Goal: Transaction & Acquisition: Subscribe to service/newsletter

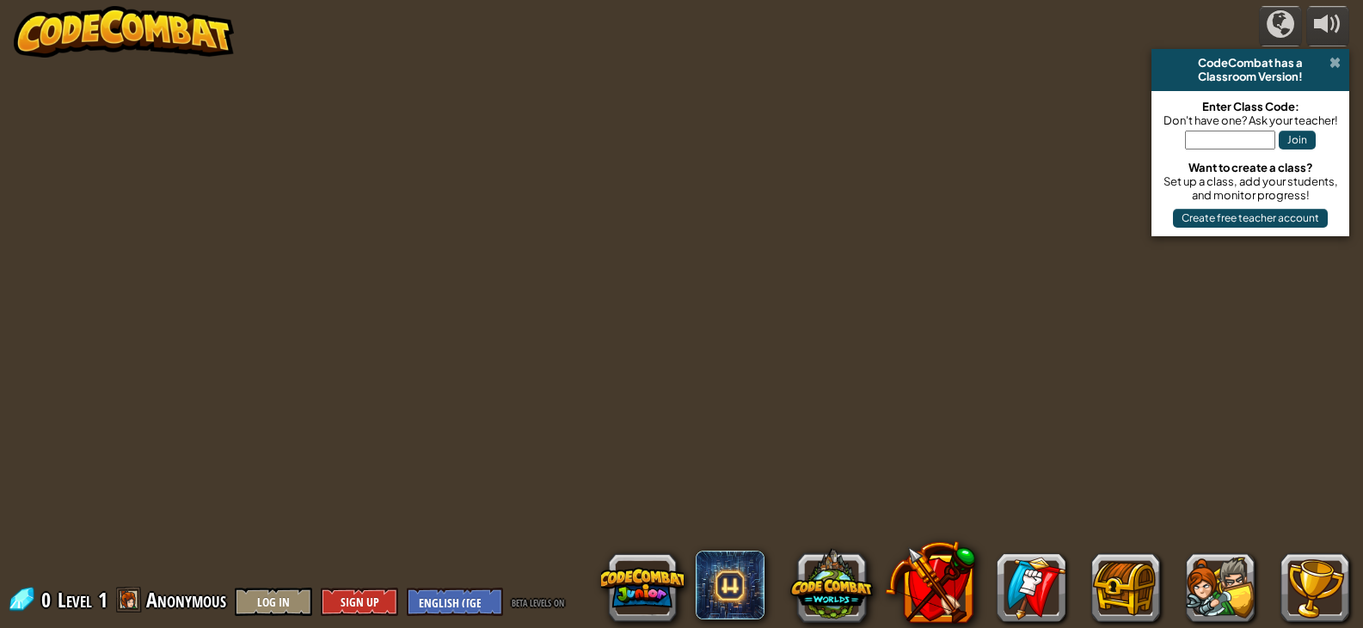
click at [1339, 57] on span at bounding box center [1334, 63] width 11 height 14
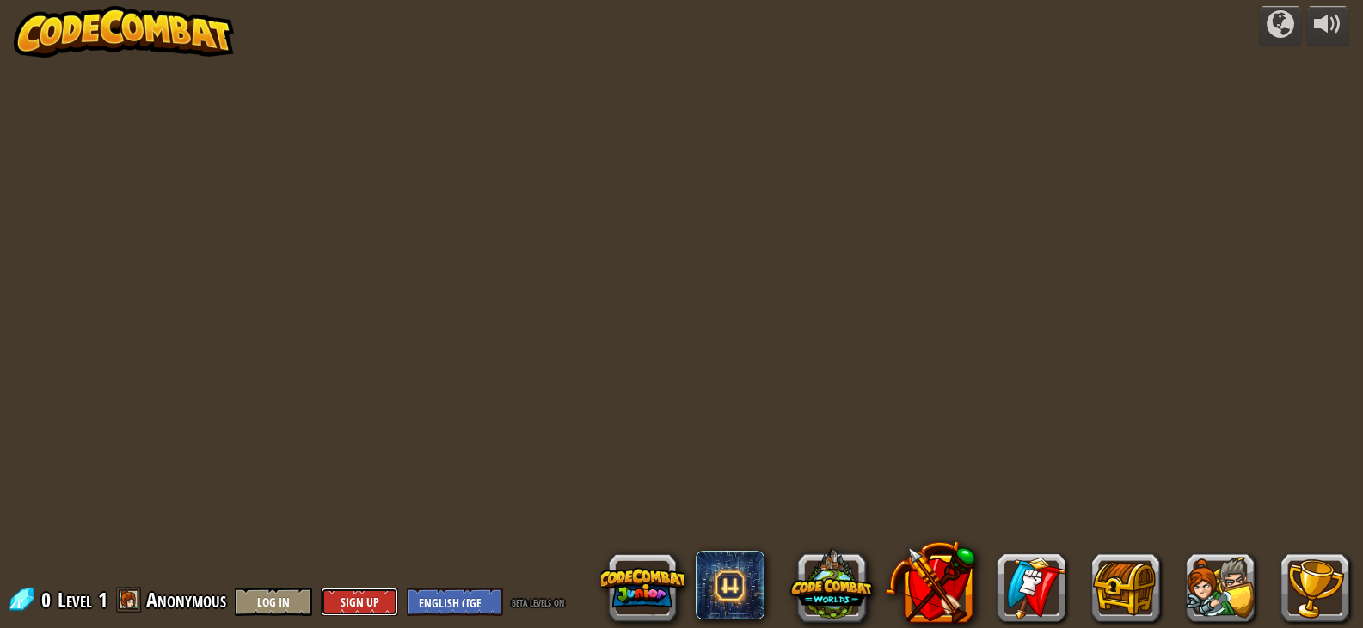
click at [369, 595] on button "Sign Up" at bounding box center [359, 602] width 77 height 28
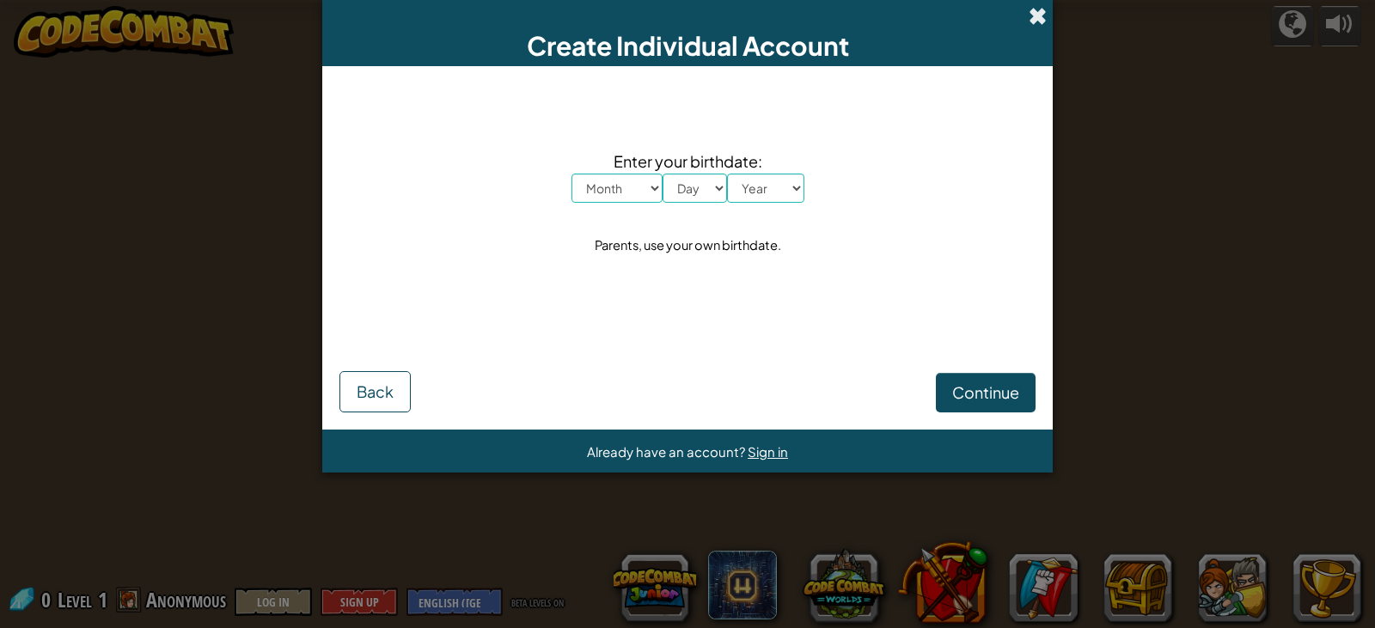
click at [1034, 16] on span at bounding box center [1038, 16] width 18 height 18
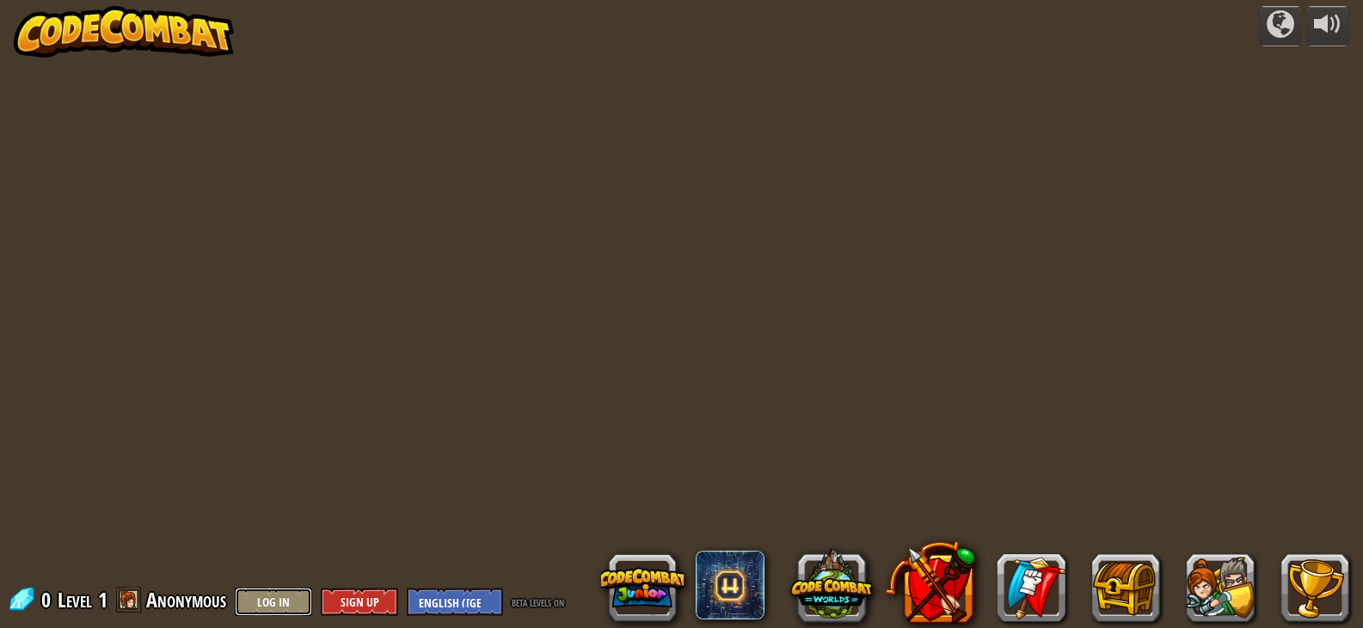
click at [263, 601] on button "Log In" at bounding box center [273, 602] width 77 height 28
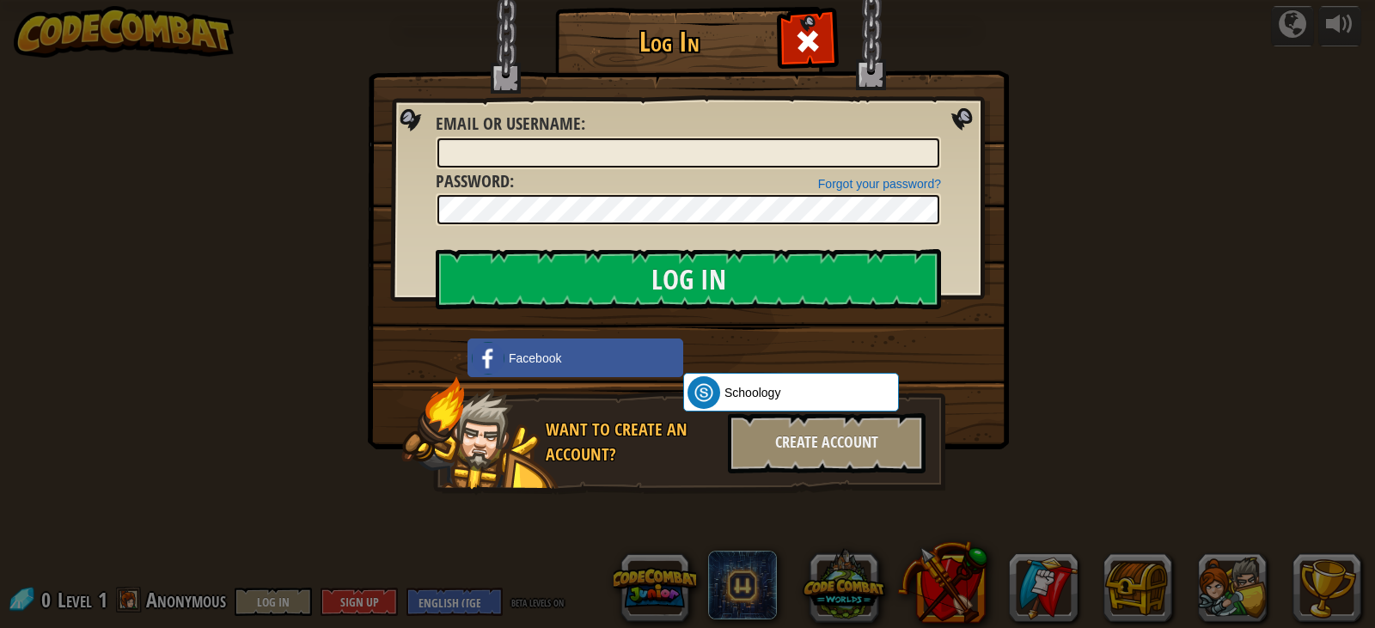
drag, startPoint x: 683, startPoint y: 353, endPoint x: 367, endPoint y: 413, distance: 321.9
click at [367, 413] on div "Log In Unknown Error Email or Username : Forgot your password? Password : Log I…" at bounding box center [687, 314] width 1375 height 628
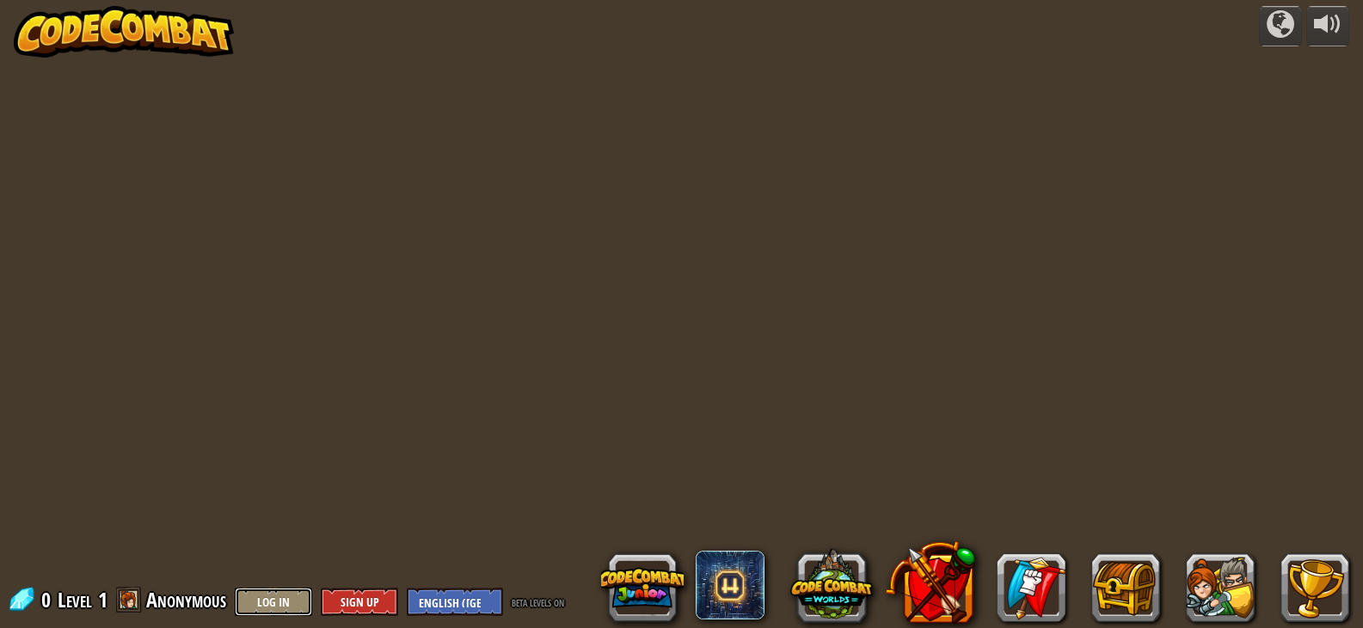
click at [272, 595] on button "Log In" at bounding box center [273, 602] width 77 height 28
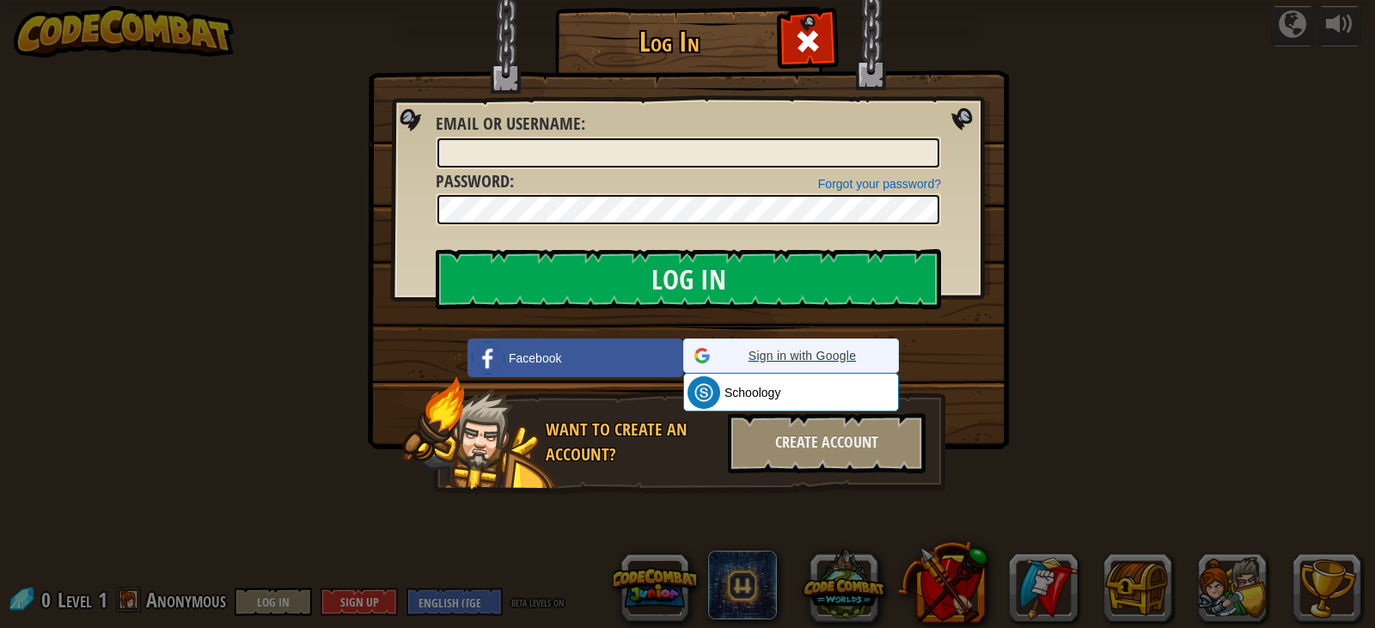
click at [814, 363] on span "Sign in with Google" at bounding box center [802, 355] width 171 height 17
